Goal: Task Accomplishment & Management: Use online tool/utility

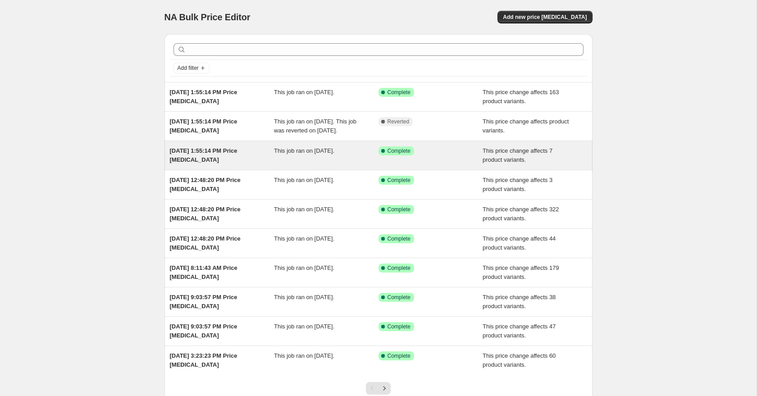
click at [212, 164] on div "Sep 26, 2025, 1:55:14 PM Price change job" at bounding box center [222, 155] width 104 height 18
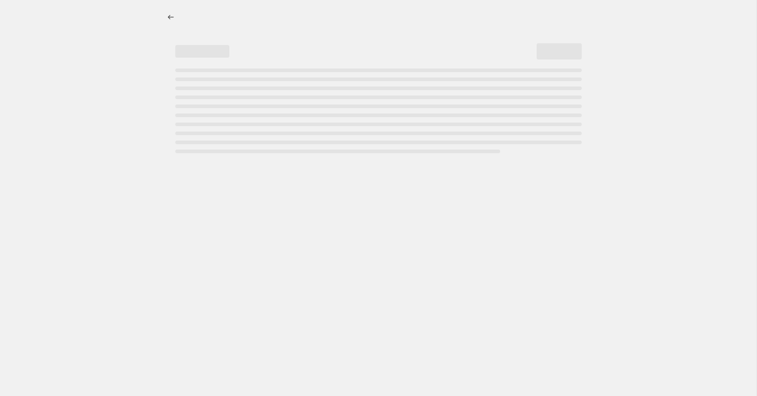
select select "no_change"
select select "to"
select select "tag"
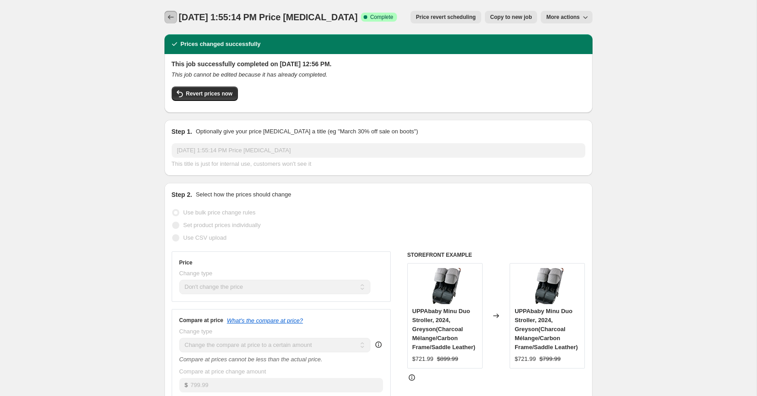
click at [174, 18] on icon "Price change jobs" at bounding box center [170, 17] width 9 height 9
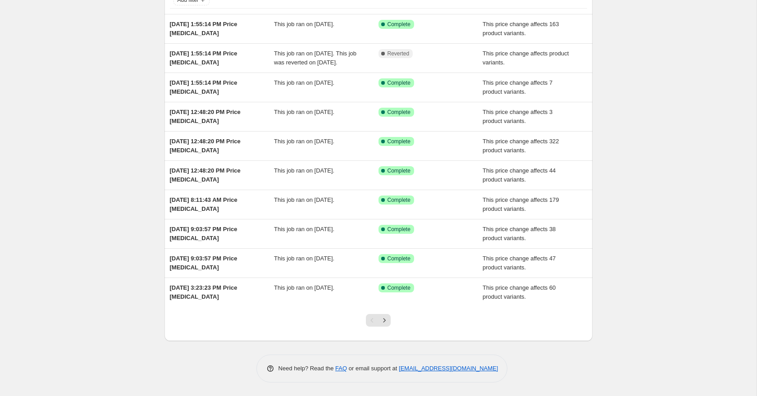
scroll to position [77, 0]
click at [384, 321] on icon "Next" at bounding box center [384, 320] width 2 height 4
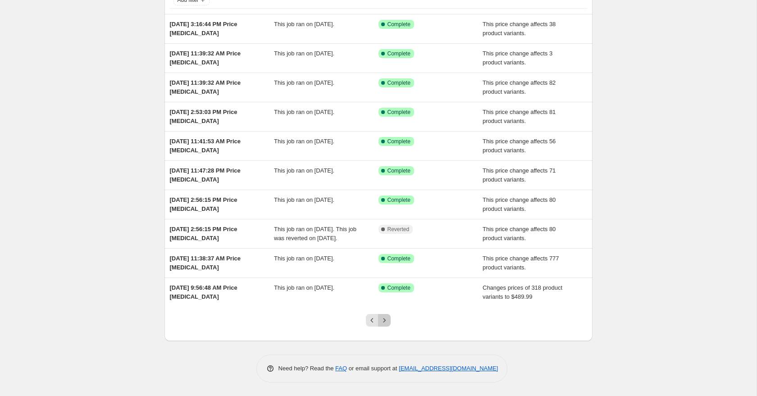
click at [385, 320] on icon "Next" at bounding box center [384, 320] width 2 height 4
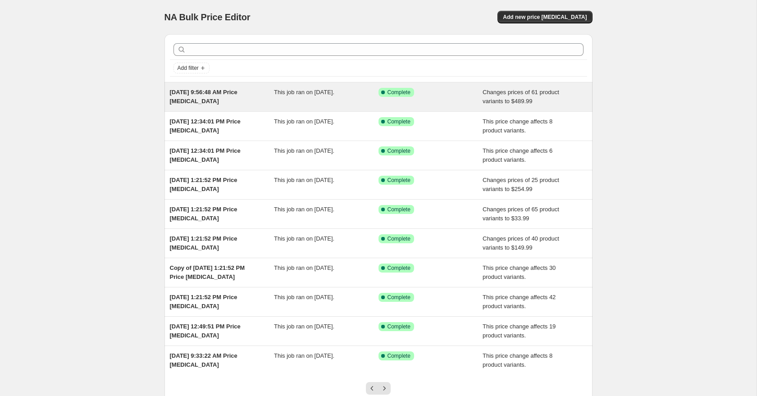
click at [294, 101] on div "This job ran on August 22, 2025." at bounding box center [326, 97] width 104 height 18
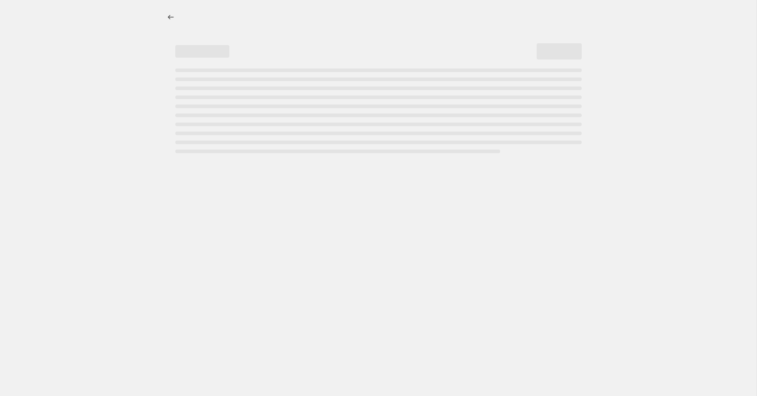
select select "no_change"
select select "tag"
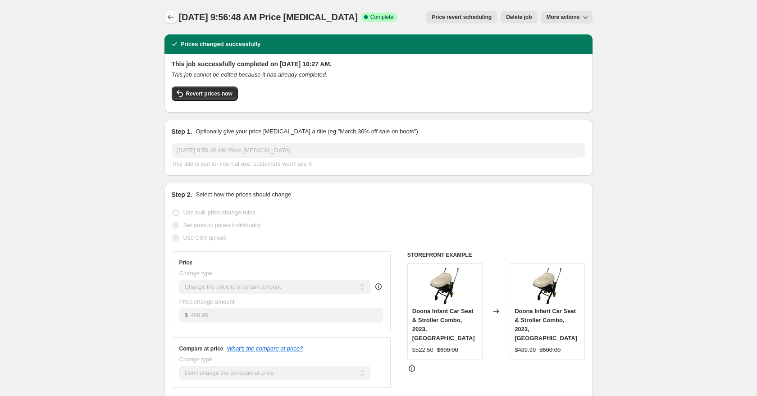
click at [172, 18] on icon "Price change jobs" at bounding box center [170, 17] width 9 height 9
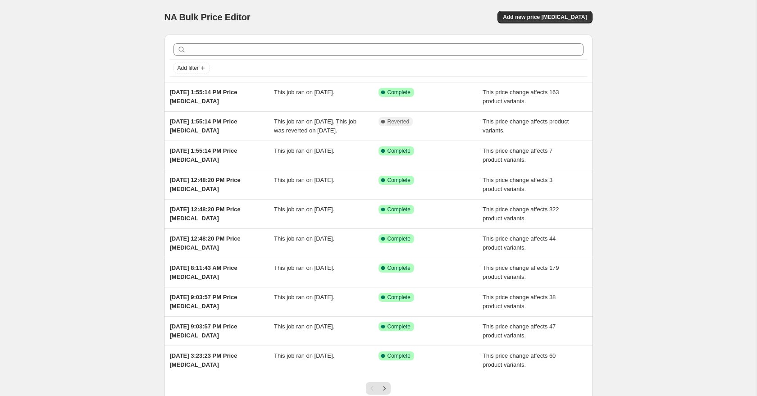
scroll to position [77, 0]
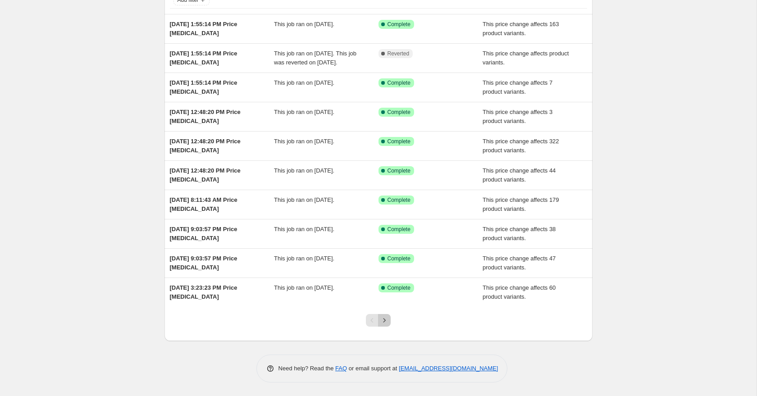
click at [383, 324] on icon "Next" at bounding box center [384, 320] width 9 height 9
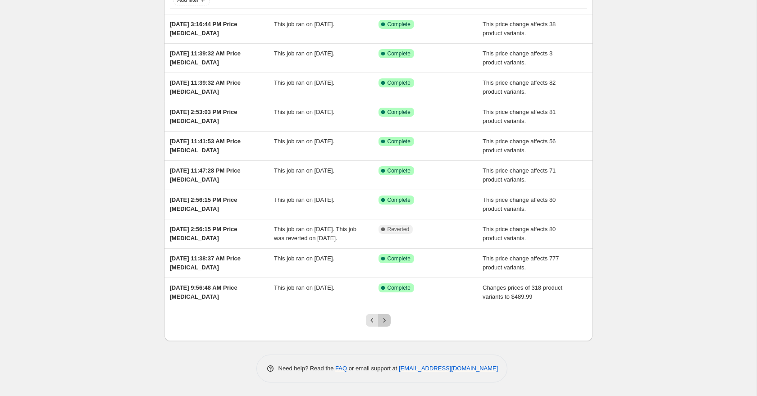
click at [386, 320] on icon "Next" at bounding box center [384, 320] width 9 height 9
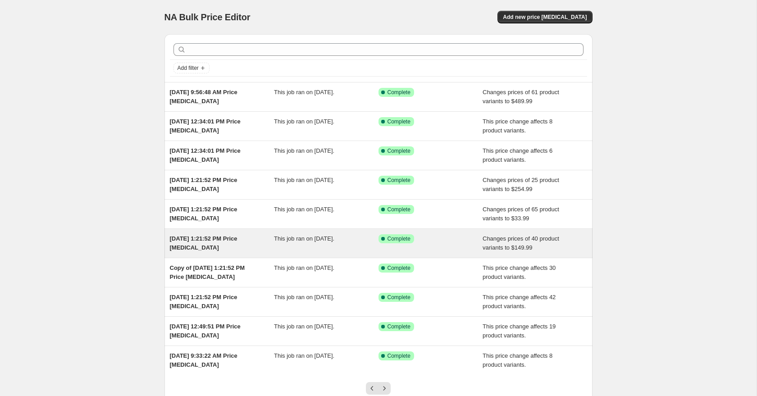
click at [273, 240] on div "Aug 7, 2025, 1:21:52 PM Price change job" at bounding box center [222, 243] width 104 height 18
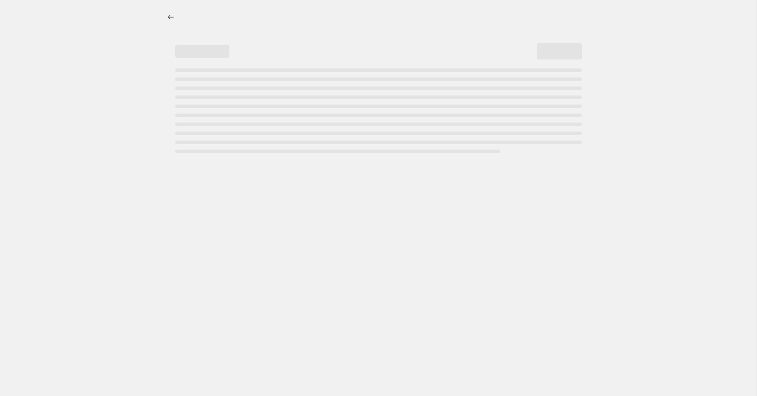
select select "no_change"
select select "tag"
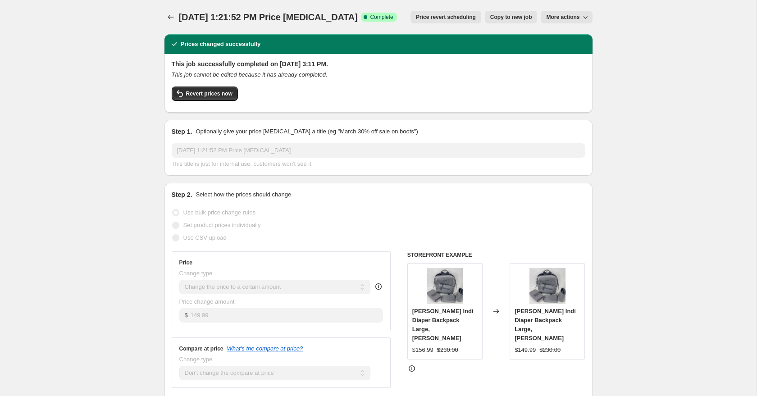
click at [588, 18] on icon "button" at bounding box center [584, 17] width 9 height 9
click at [172, 14] on icon "Price change jobs" at bounding box center [170, 17] width 9 height 9
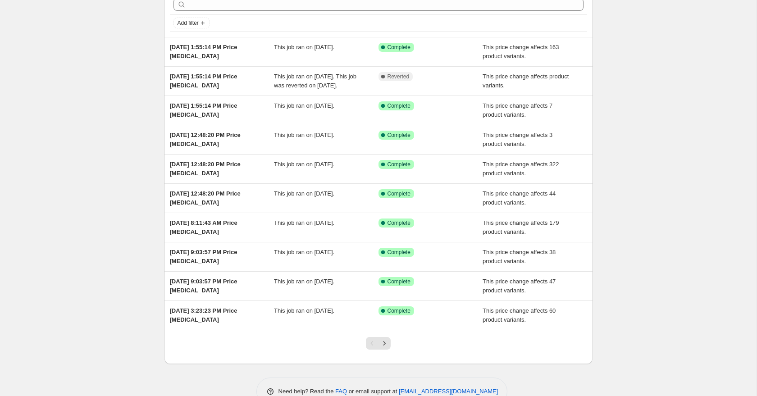
scroll to position [55, 0]
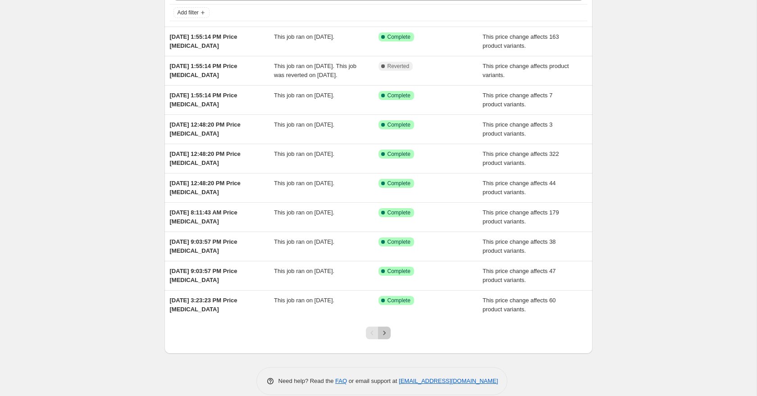
click at [386, 337] on icon "Next" at bounding box center [384, 332] width 9 height 9
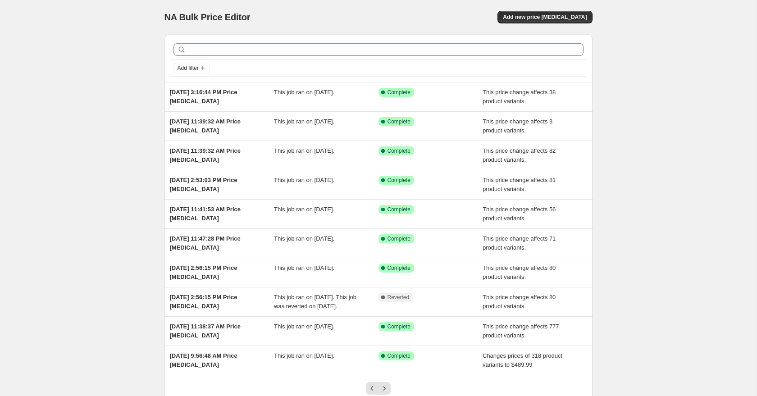
scroll to position [77, 0]
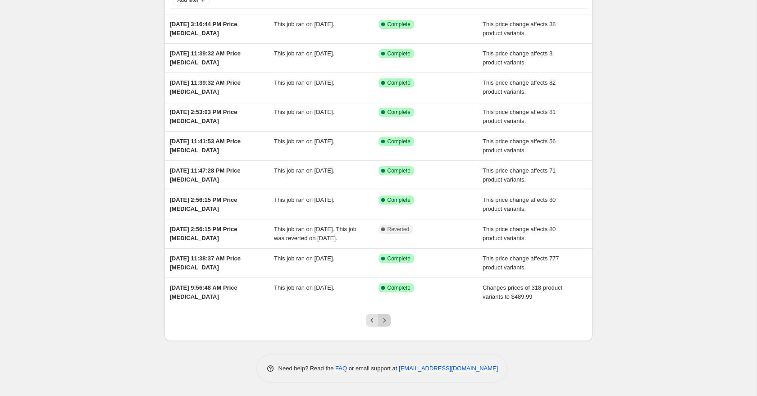
click at [385, 323] on icon "Next" at bounding box center [384, 320] width 9 height 9
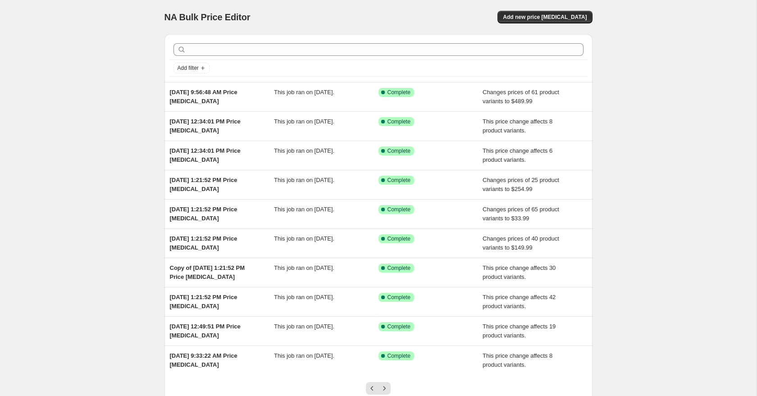
scroll to position [68, 0]
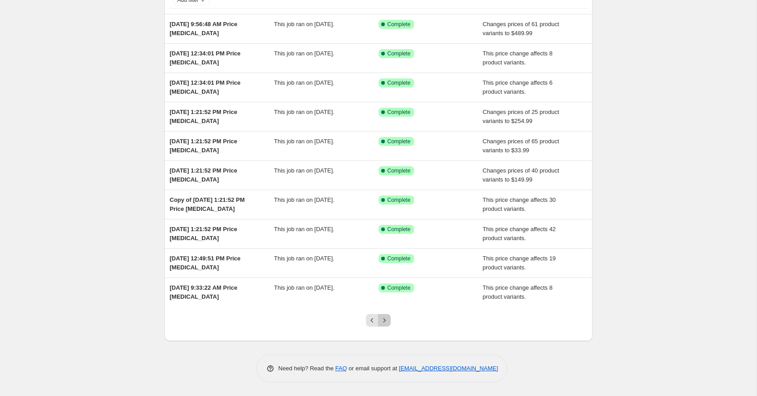
click at [385, 320] on icon "Next" at bounding box center [384, 320] width 2 height 4
click at [385, 319] on icon "Next" at bounding box center [384, 320] width 9 height 9
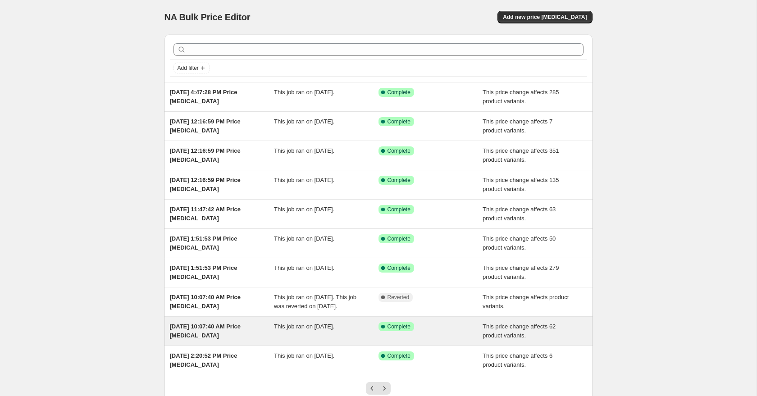
scroll to position [77, 0]
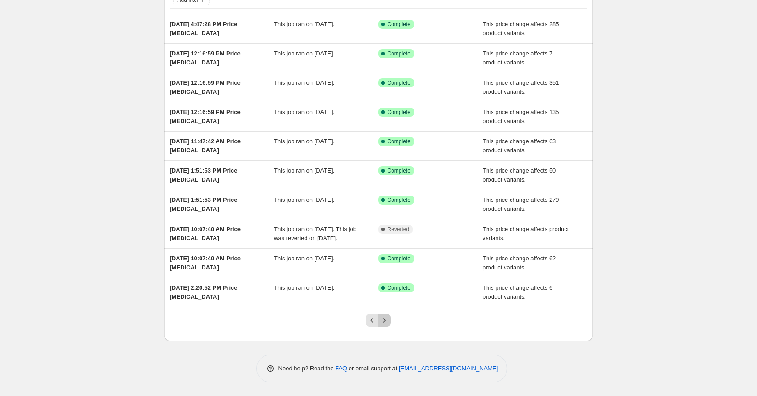
click at [385, 320] on icon "Next" at bounding box center [384, 320] width 2 height 4
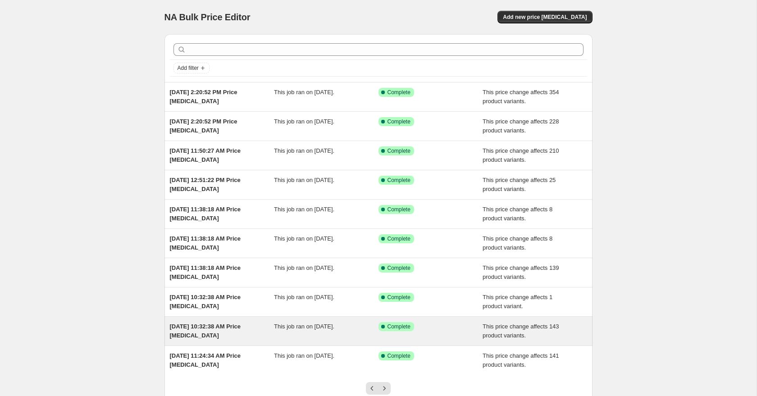
scroll to position [68, 0]
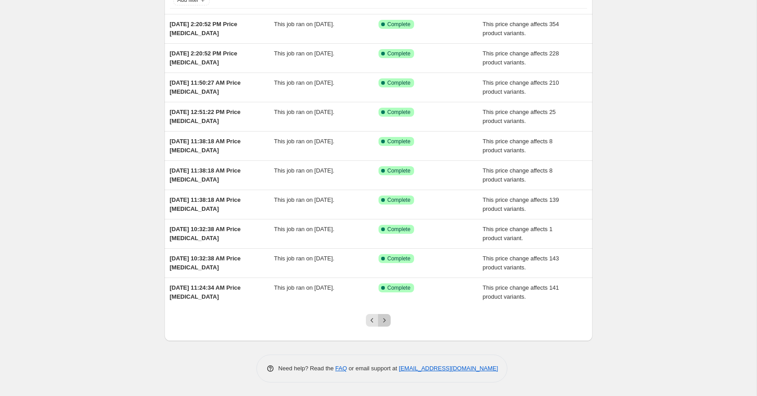
click at [386, 317] on icon "Next" at bounding box center [384, 320] width 9 height 9
click at [384, 324] on icon "Next" at bounding box center [384, 320] width 9 height 9
click at [384, 322] on icon "Next" at bounding box center [384, 320] width 9 height 9
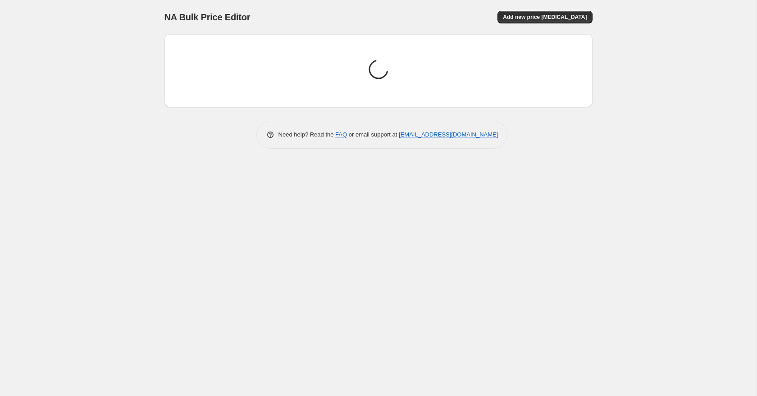
scroll to position [0, 0]
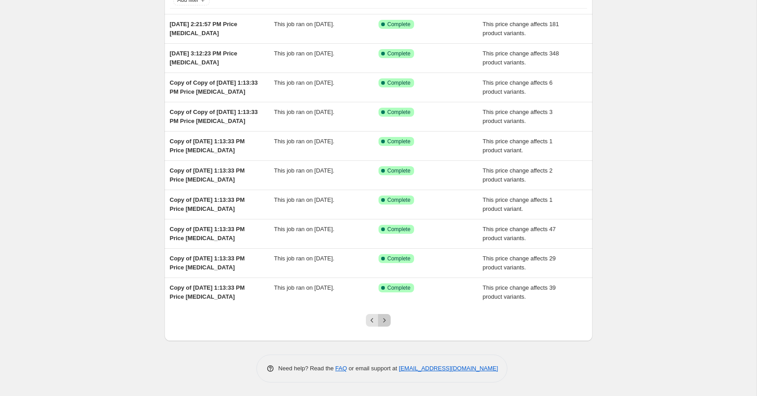
click at [385, 321] on icon "Next" at bounding box center [384, 320] width 2 height 4
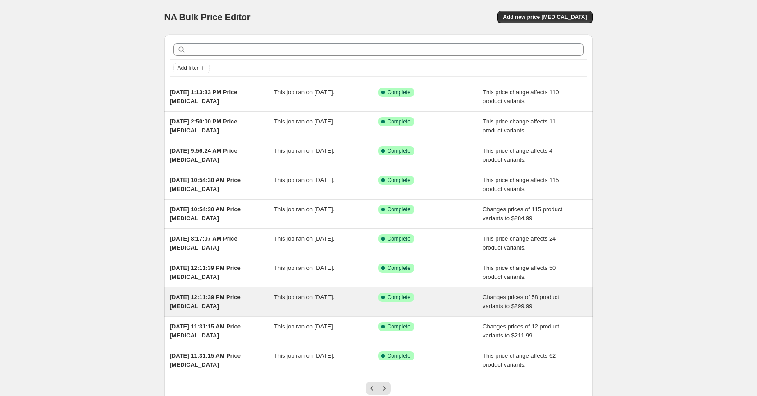
click at [301, 305] on div "This job ran on June 18, 2025." at bounding box center [326, 302] width 104 height 18
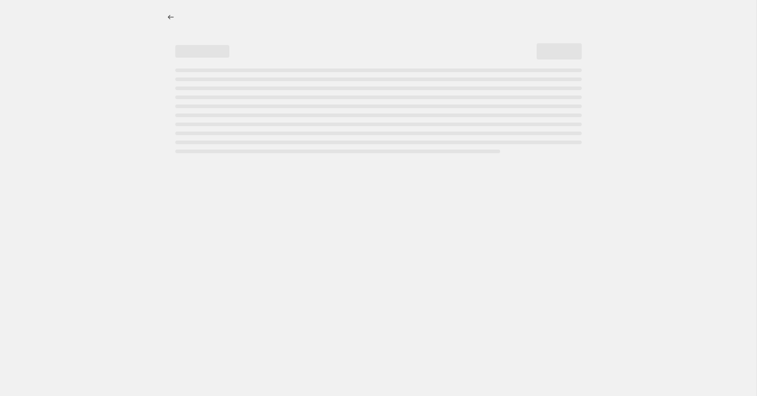
select select "to"
select select "tag"
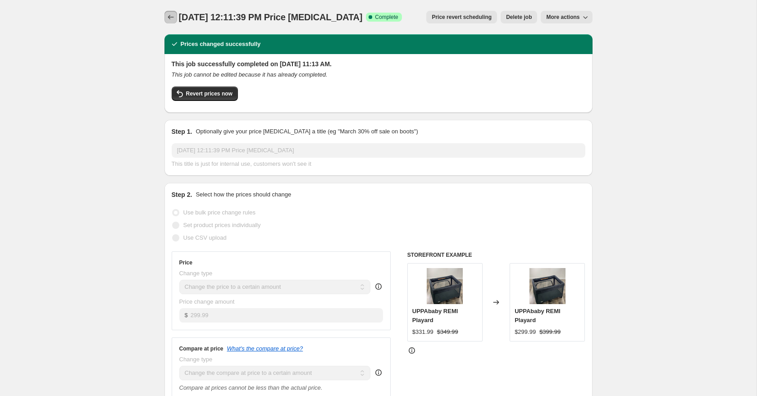
click at [170, 18] on icon "Price change jobs" at bounding box center [170, 17] width 9 height 9
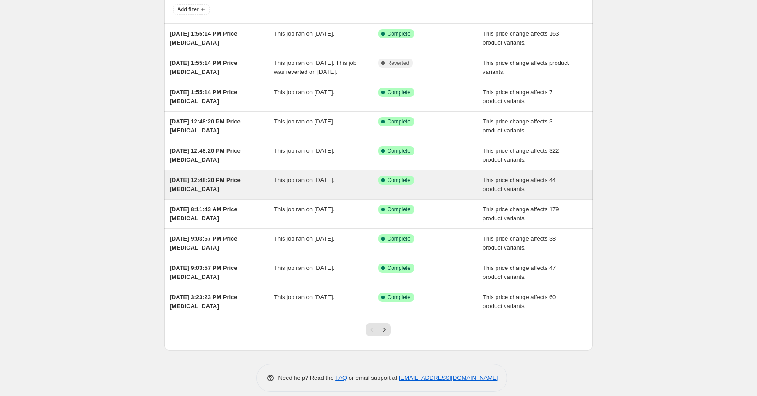
scroll to position [77, 0]
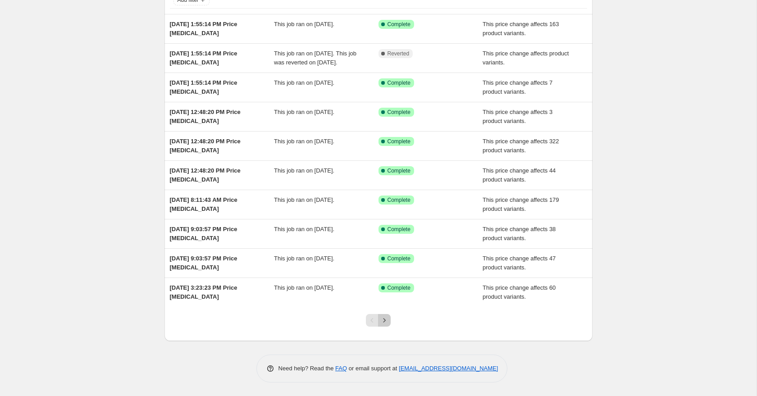
click at [386, 319] on icon "Next" at bounding box center [384, 320] width 9 height 9
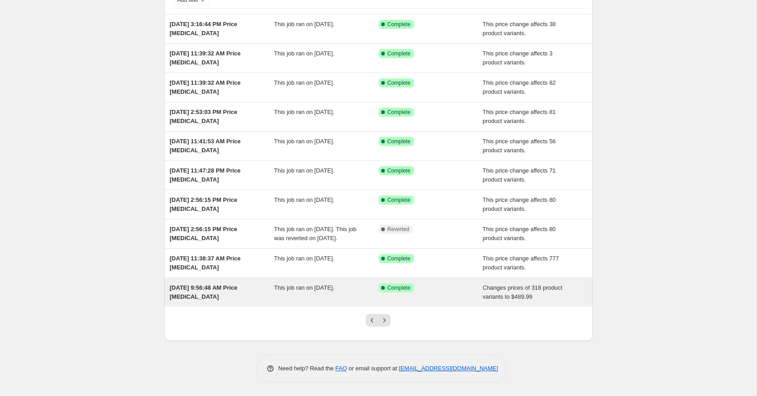
click at [295, 290] on span "This job ran on August 22, 2025." at bounding box center [304, 287] width 60 height 7
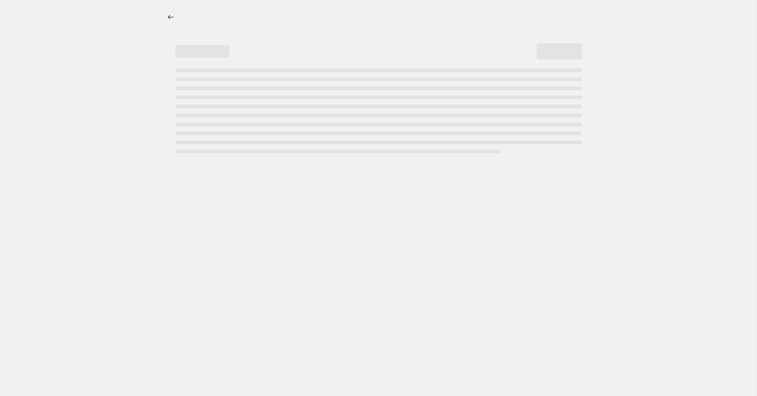
select select "no_change"
select select "tag"
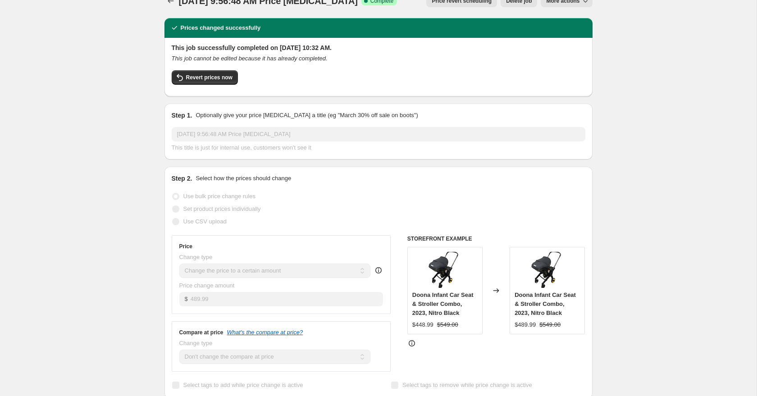
scroll to position [4, 0]
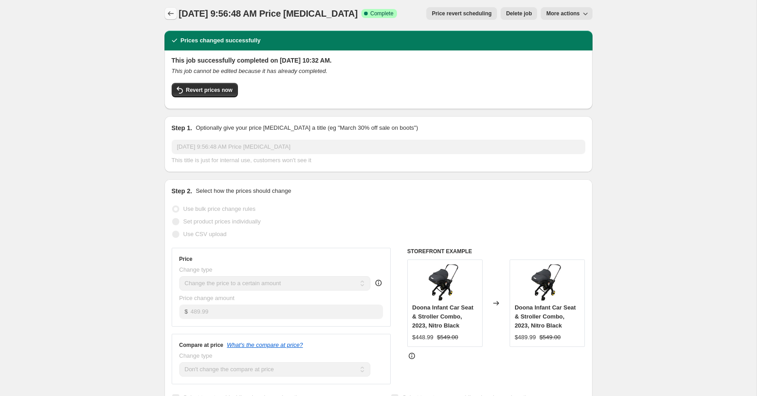
click at [172, 13] on icon "Price change jobs" at bounding box center [170, 13] width 9 height 9
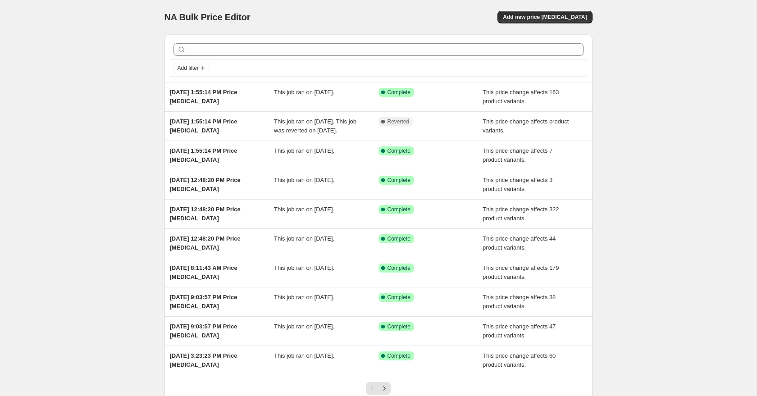
scroll to position [77, 0]
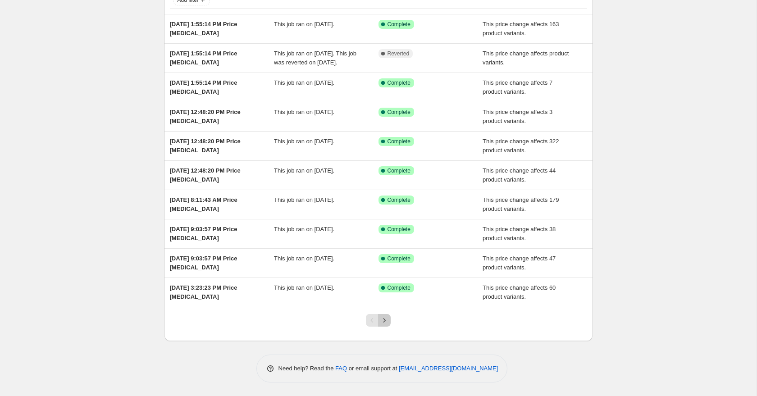
click at [383, 322] on icon "Next" at bounding box center [384, 320] width 9 height 9
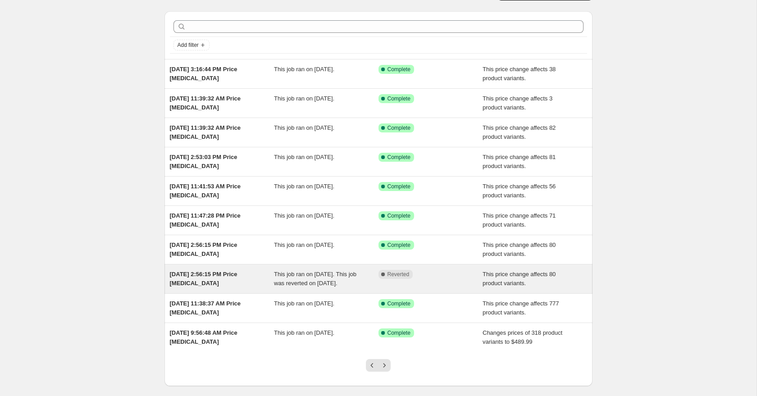
scroll to position [24, 0]
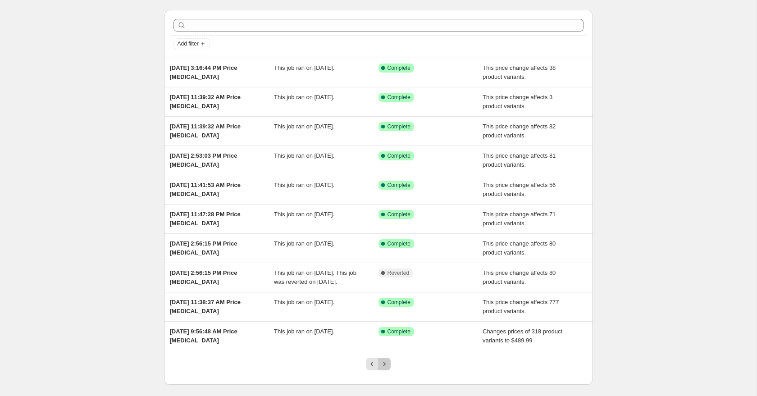
click at [387, 368] on icon "Next" at bounding box center [384, 363] width 9 height 9
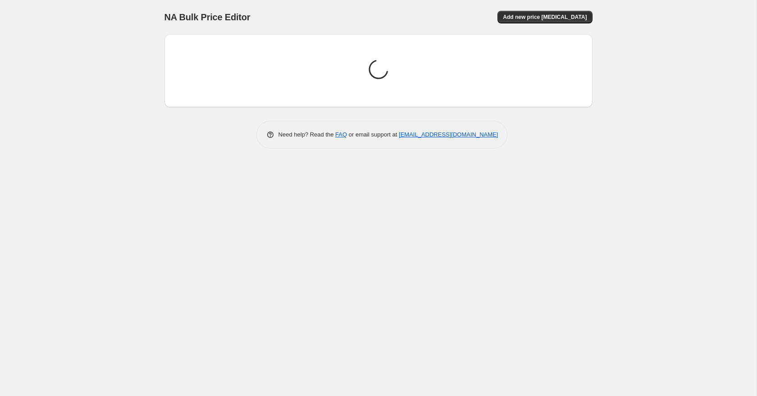
scroll to position [0, 0]
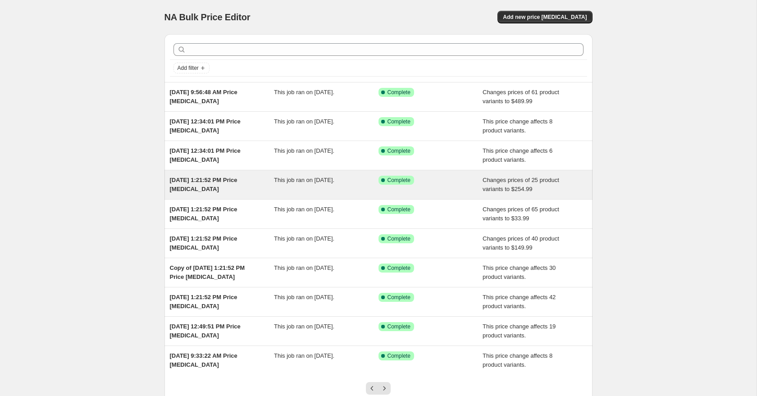
click at [297, 190] on div "This job ran on August 8, 2025." at bounding box center [326, 185] width 104 height 18
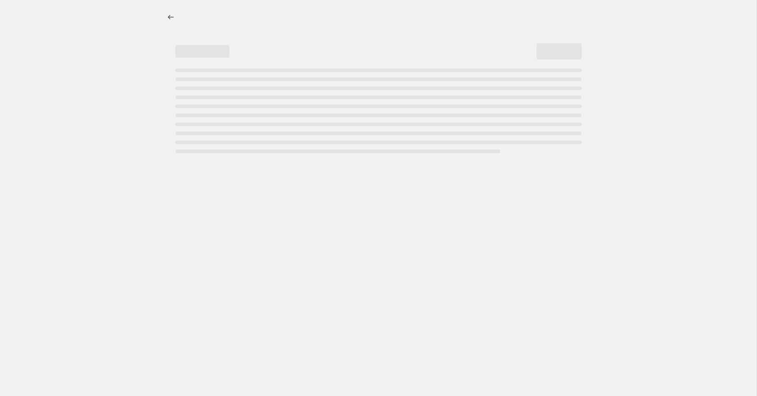
select select "to"
select select "tag"
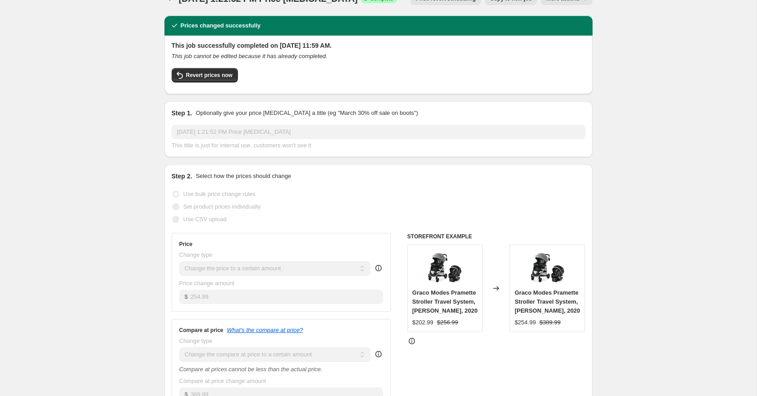
scroll to position [28, 0]
